Goal: Check status: Check status

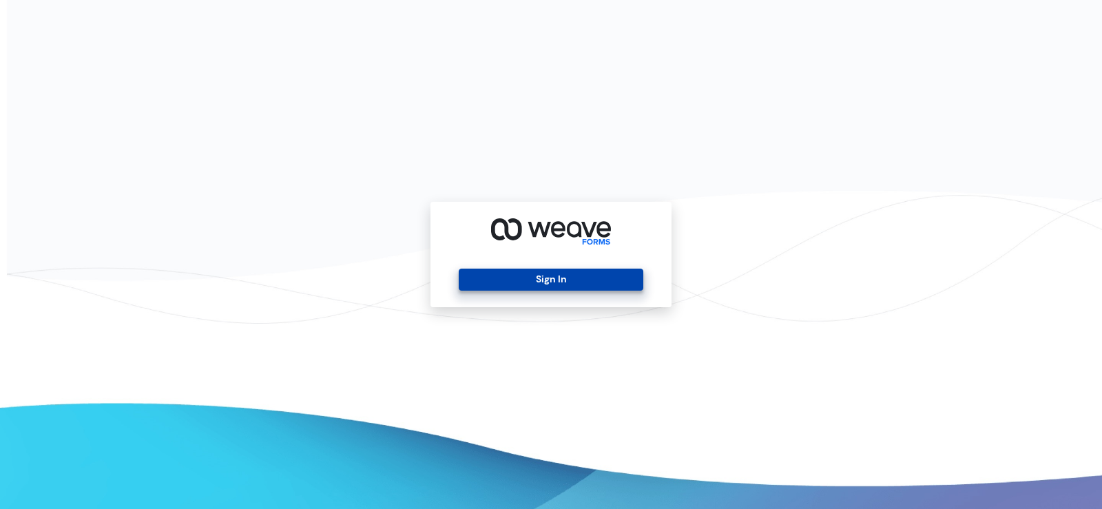
click at [560, 280] on button "Sign In" at bounding box center [551, 280] width 184 height 22
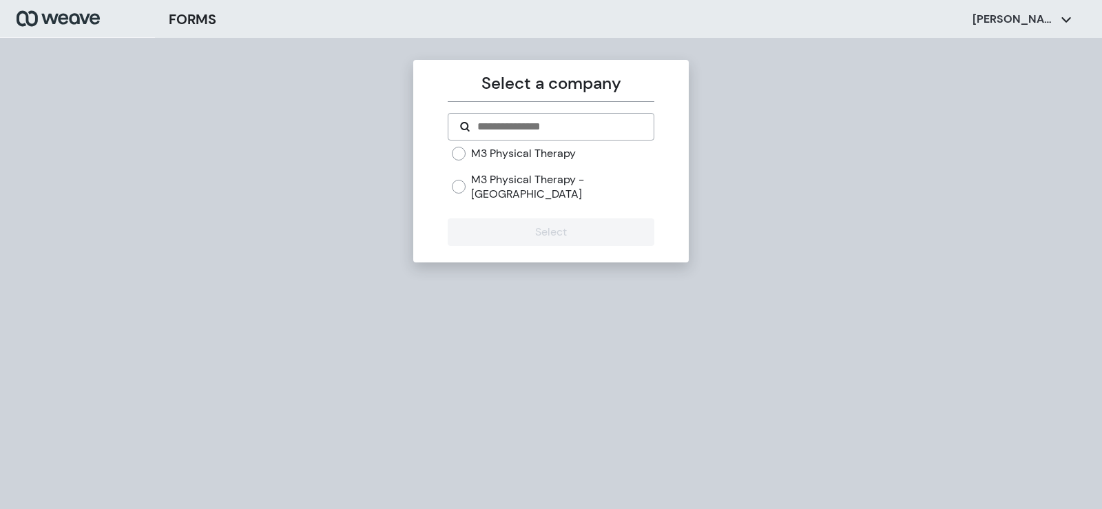
click at [516, 158] on label "M3 Physical Therapy" at bounding box center [523, 153] width 105 height 15
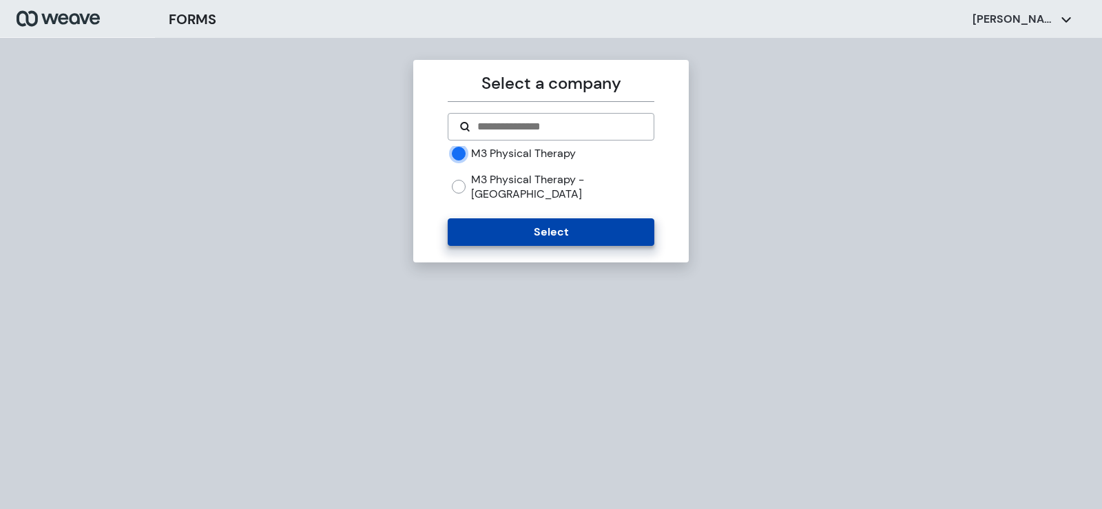
click at [524, 220] on button "Select" at bounding box center [551, 232] width 206 height 28
